Goal: Obtain resource: Download file/media

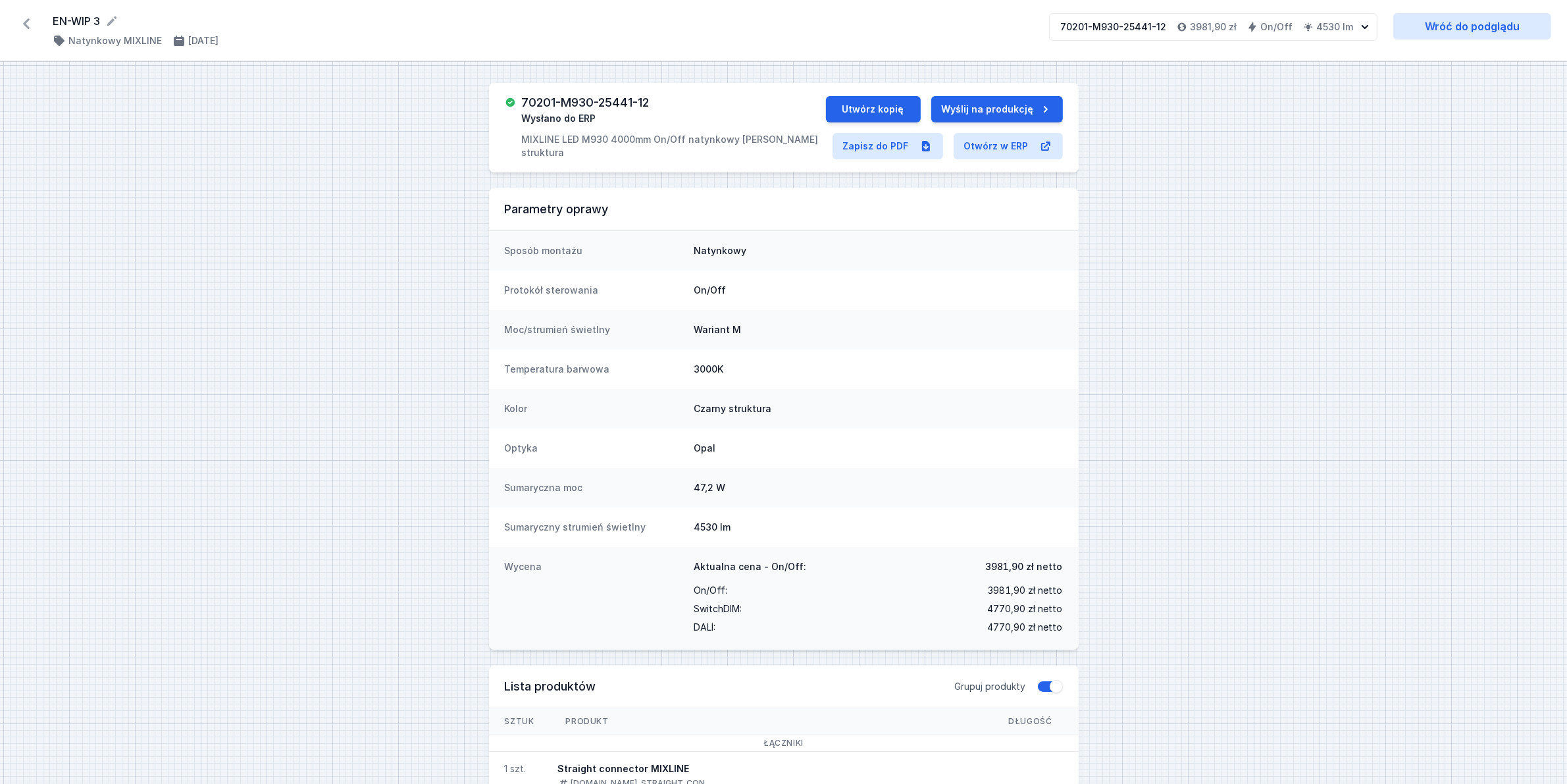
click at [26, 27] on icon at bounding box center [26, 23] width 7 height 10
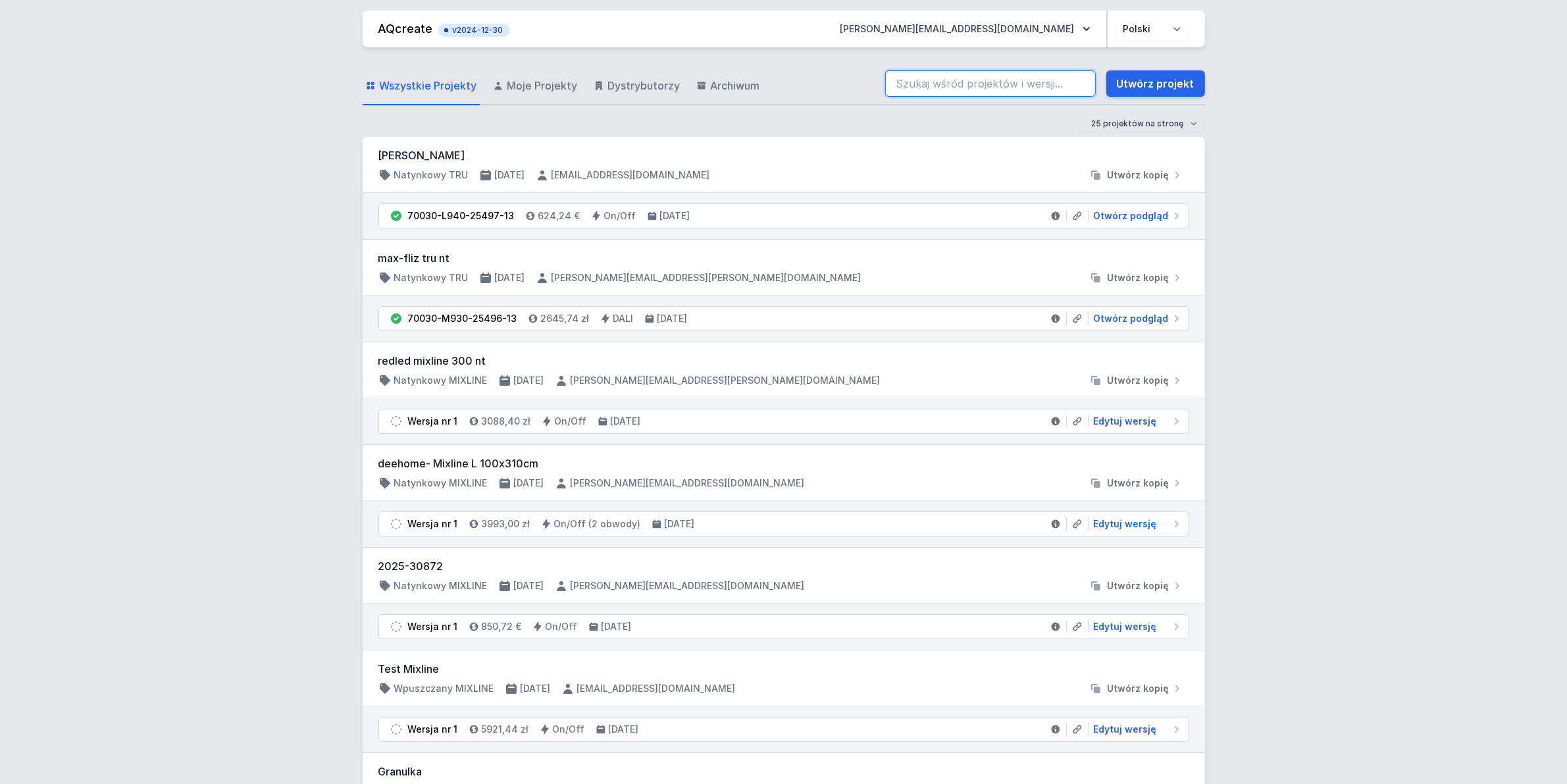
click at [986, 86] on input "search" at bounding box center [990, 84] width 210 height 26
paste input "70201-M930-25320-12"
type input "70201-M930-25320-12"
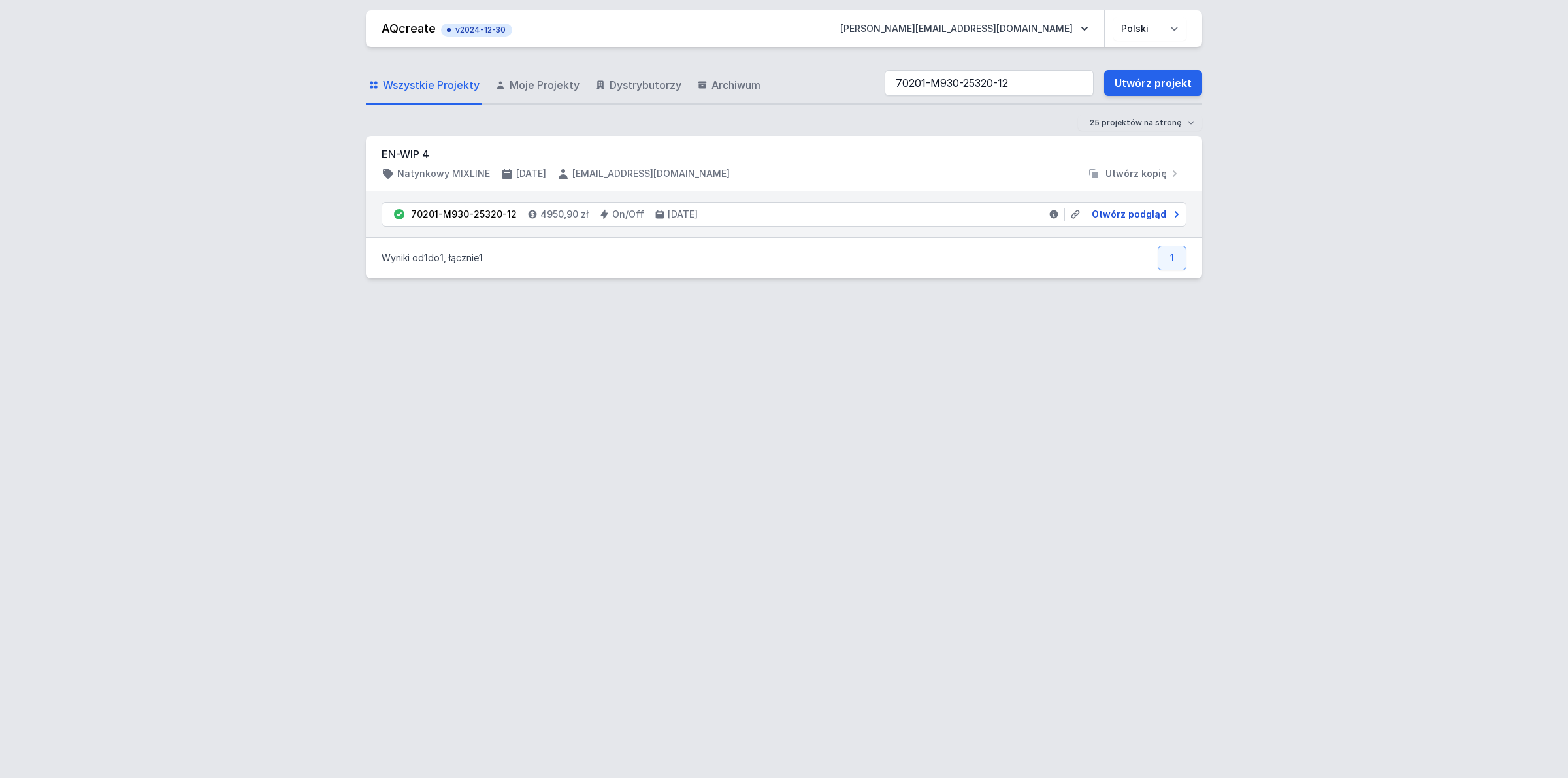
click at [1132, 213] on span "Otwórz podgląd" at bounding box center [1129, 214] width 75 height 13
select select "2"
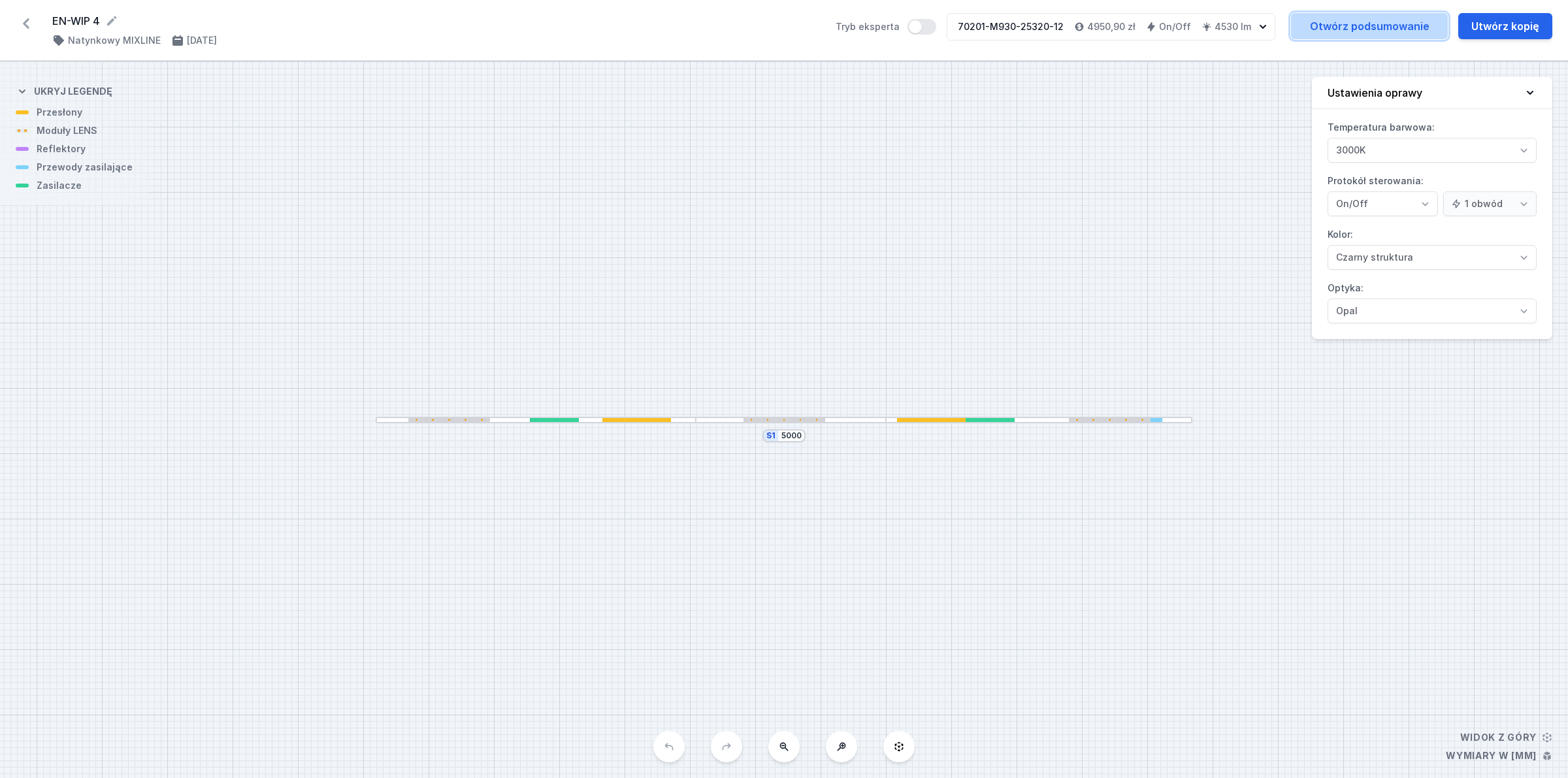
click at [1365, 27] on link "Otwórz podsumowanie" at bounding box center [1369, 26] width 157 height 26
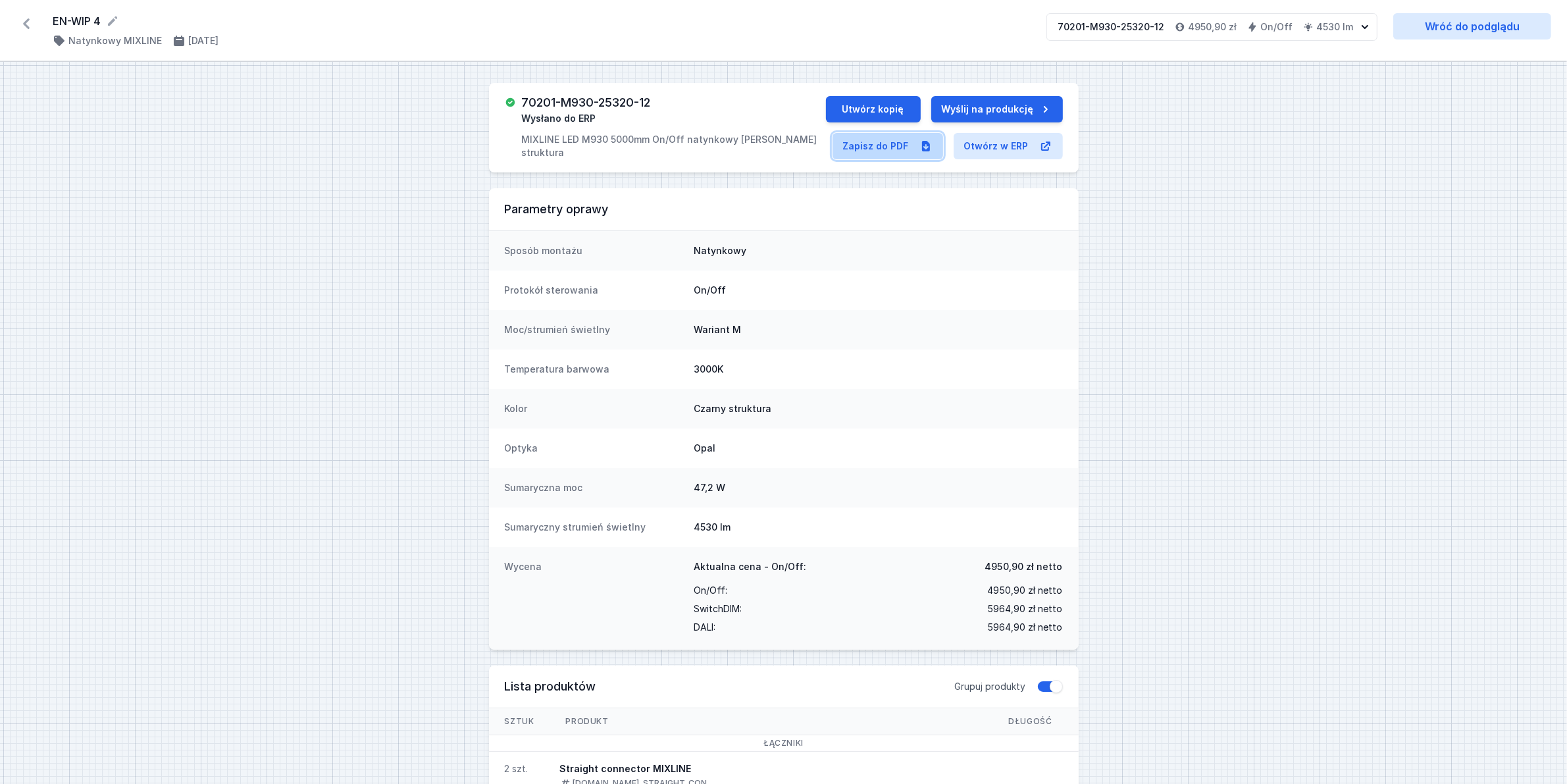
click at [885, 146] on link "Zapisz do PDF" at bounding box center [888, 146] width 111 height 26
